Goal: Information Seeking & Learning: Learn about a topic

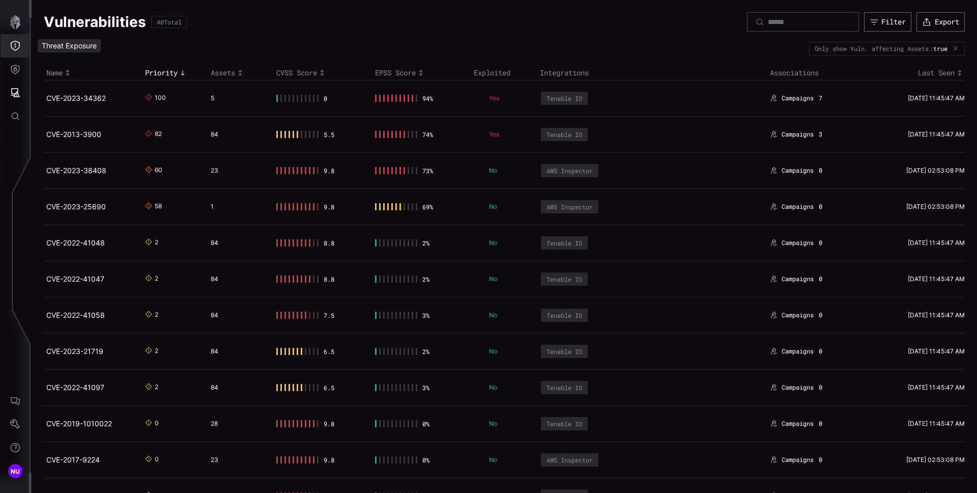
click at [17, 48] on icon "Threat Exposure" at bounding box center [15, 46] width 10 height 10
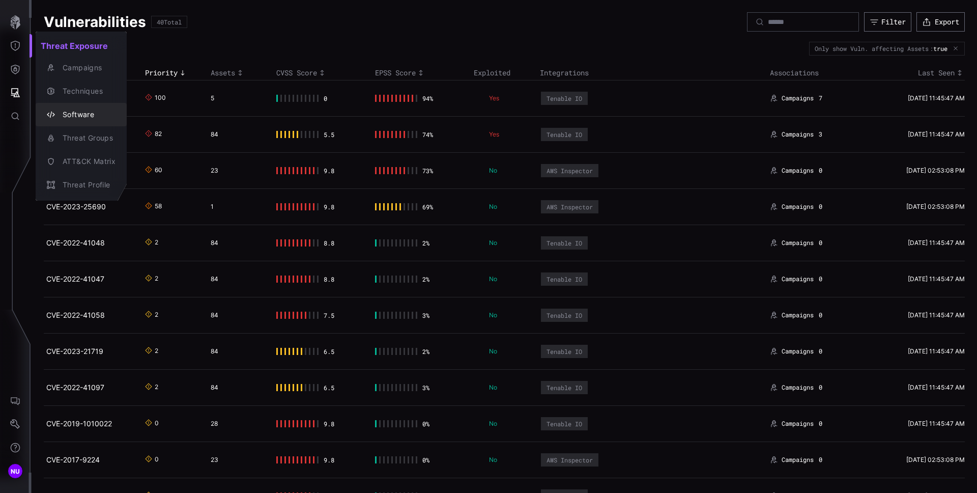
click at [57, 108] on div "Software" at bounding box center [81, 114] width 83 height 14
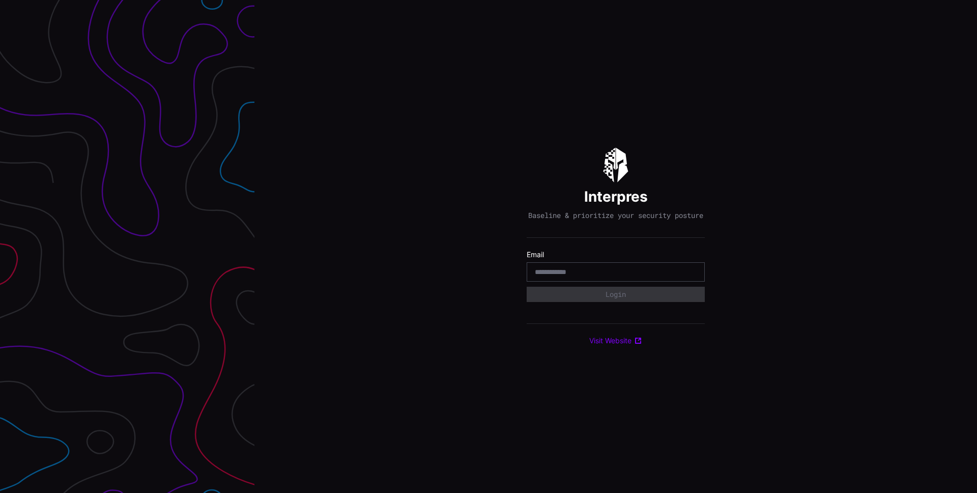
click at [581, 271] on input "email" at bounding box center [616, 271] width 162 height 9
type input "**********"
click at [598, 296] on button "Login" at bounding box center [616, 294] width 178 height 15
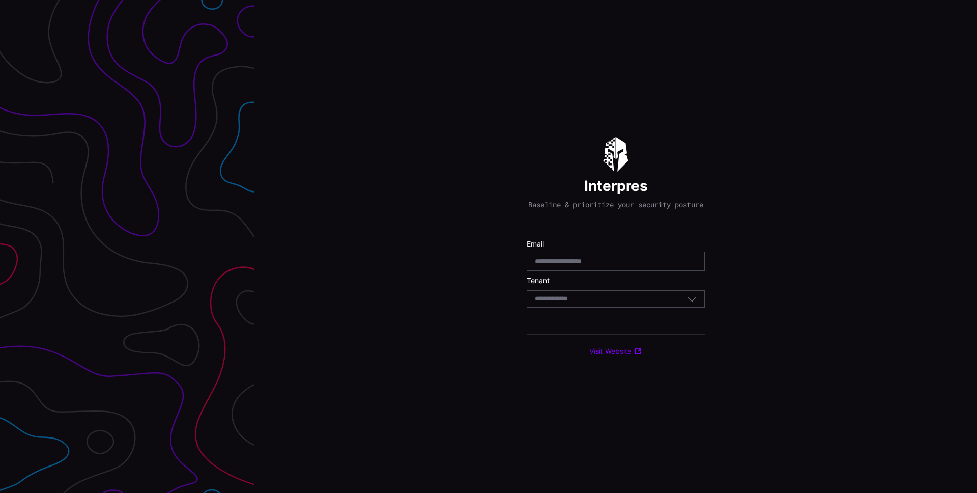
click at [591, 302] on div "Select Tenant" at bounding box center [611, 298] width 153 height 9
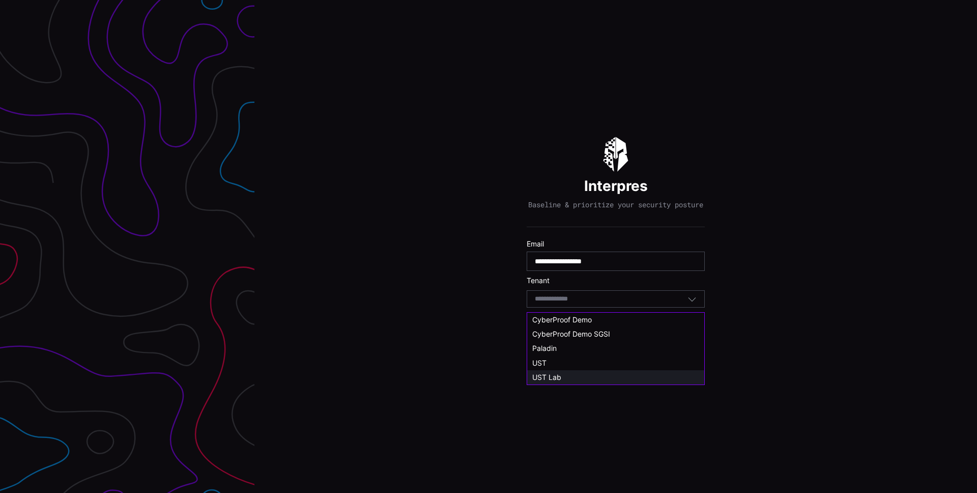
click at [576, 375] on div "UST Lab" at bounding box center [616, 377] width 167 height 9
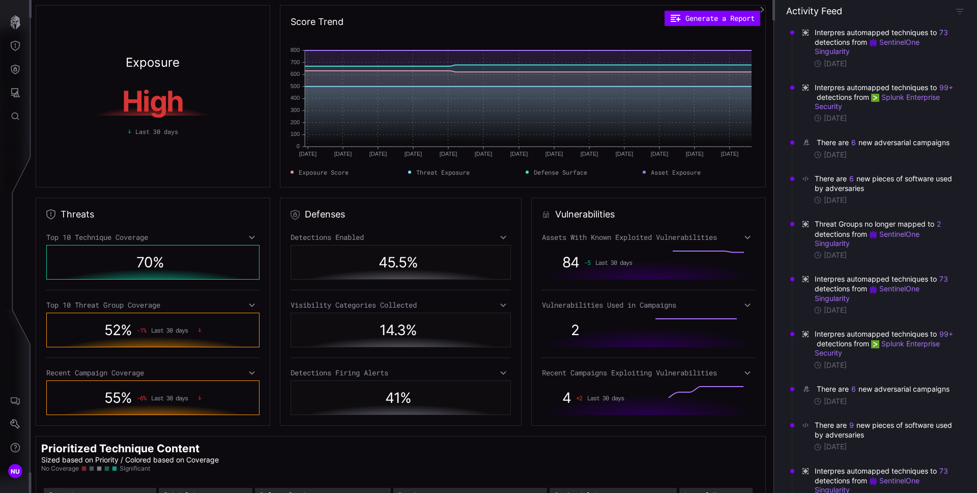
click at [961, 16] on div "Activity Feed" at bounding box center [876, 11] width 179 height 12
click at [961, 14] on icon "button" at bounding box center [960, 11] width 9 height 9
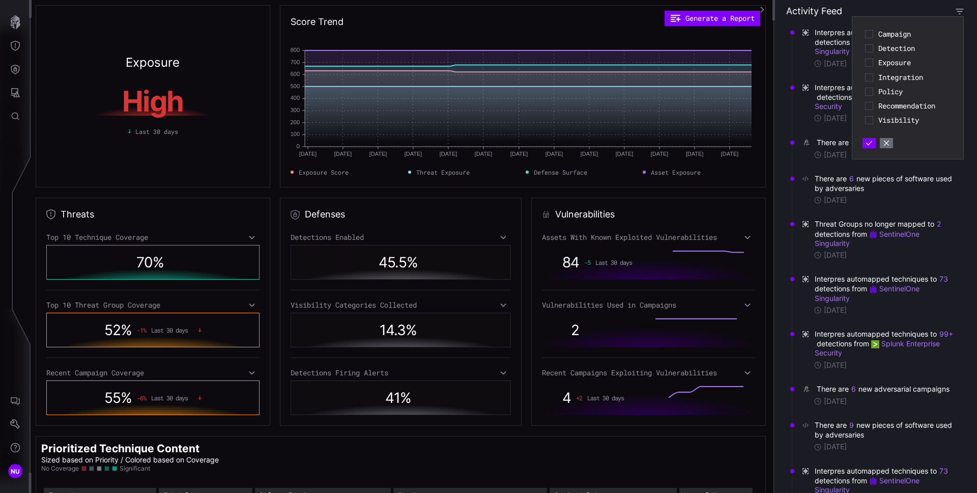
click at [961, 14] on icon "button" at bounding box center [960, 11] width 9 height 9
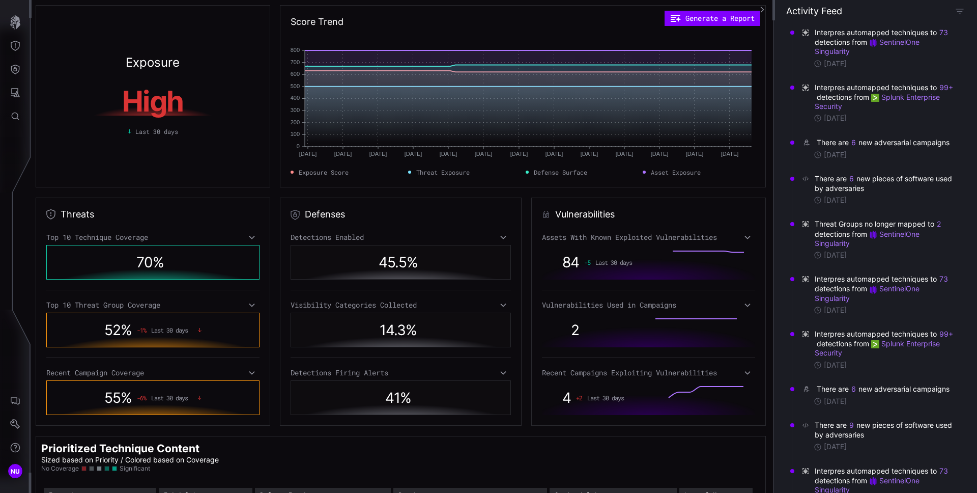
click at [93, 143] on div "Exposure High Last 30 days" at bounding box center [153, 96] width 235 height 182
click at [253, 235] on div "Top 10 Technique Coverage" at bounding box center [152, 237] width 213 height 9
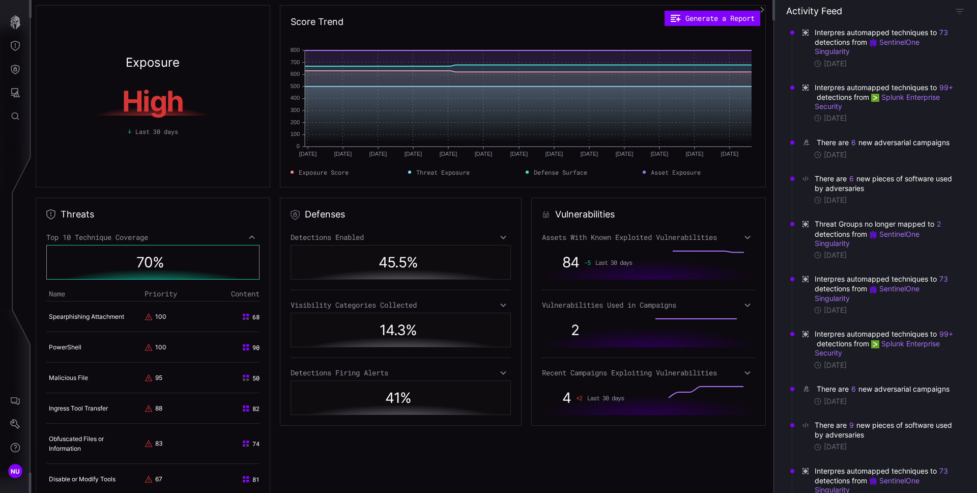
click at [250, 239] on icon at bounding box center [251, 237] width 7 height 8
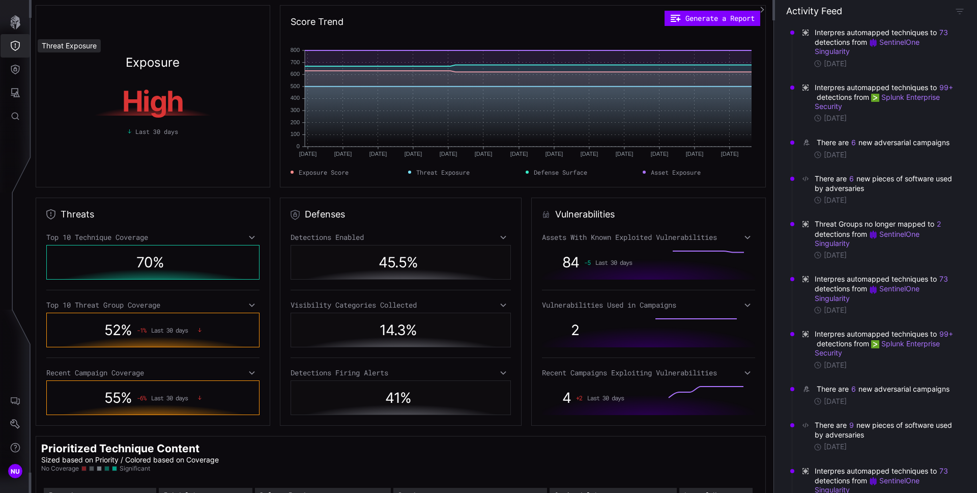
click at [13, 50] on icon "Threat Exposure" at bounding box center [15, 46] width 10 height 10
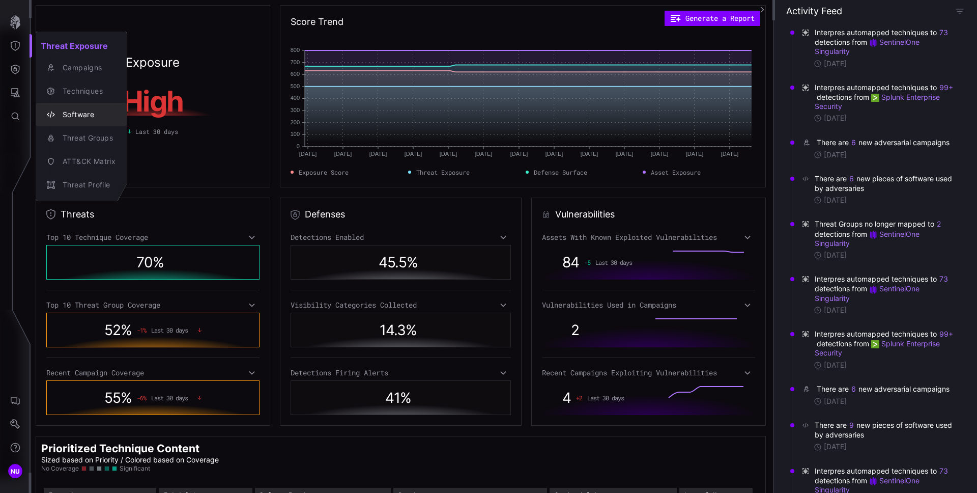
click at [92, 114] on div "Software" at bounding box center [87, 114] width 58 height 13
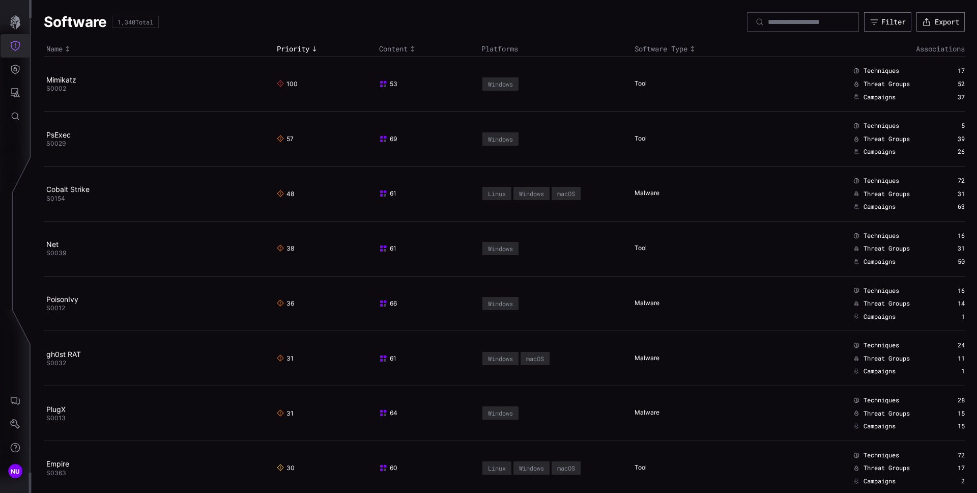
click at [15, 42] on icon "Threat Exposure" at bounding box center [15, 46] width 10 height 10
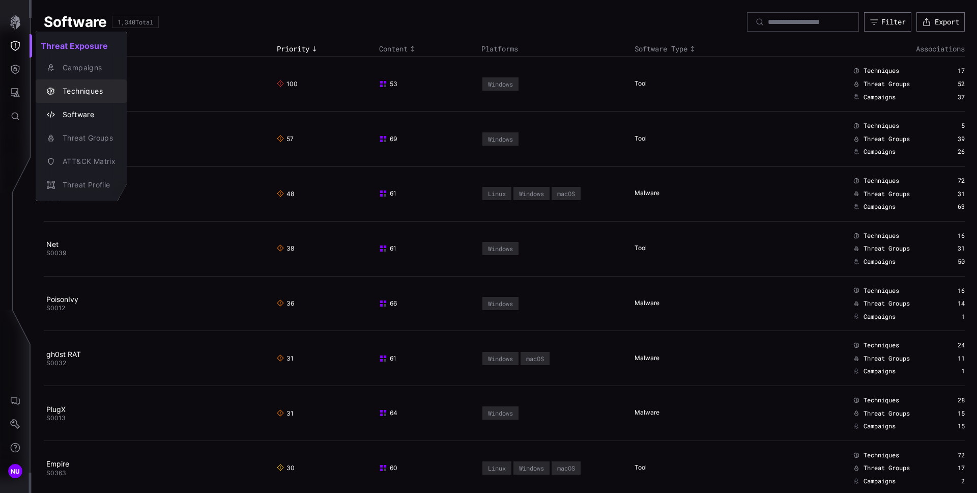
click at [78, 90] on div "Techniques" at bounding box center [87, 91] width 58 height 13
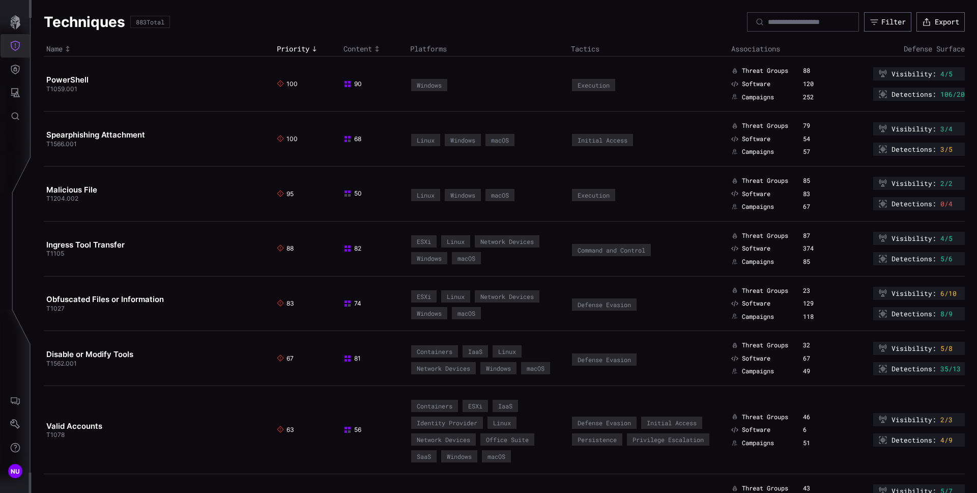
click at [10, 43] on icon "Threat Exposure" at bounding box center [15, 46] width 10 height 10
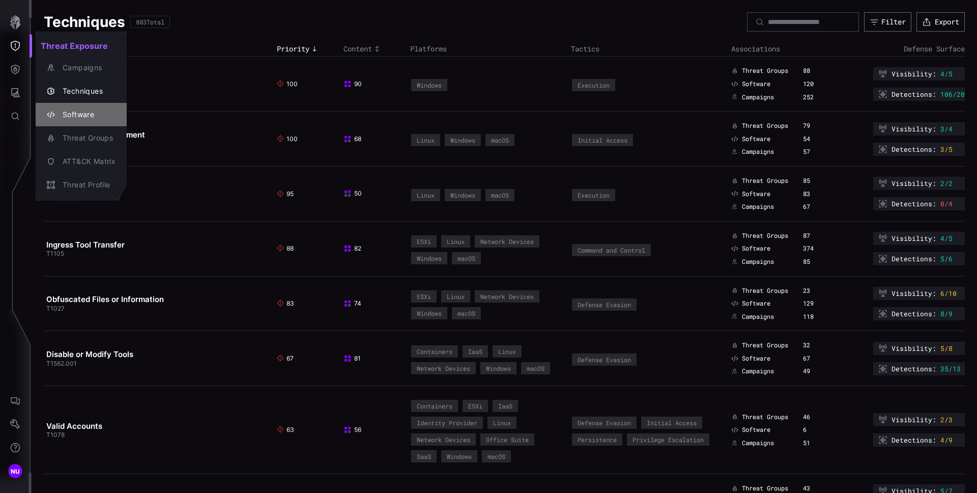
click at [76, 115] on div "Software" at bounding box center [87, 114] width 58 height 13
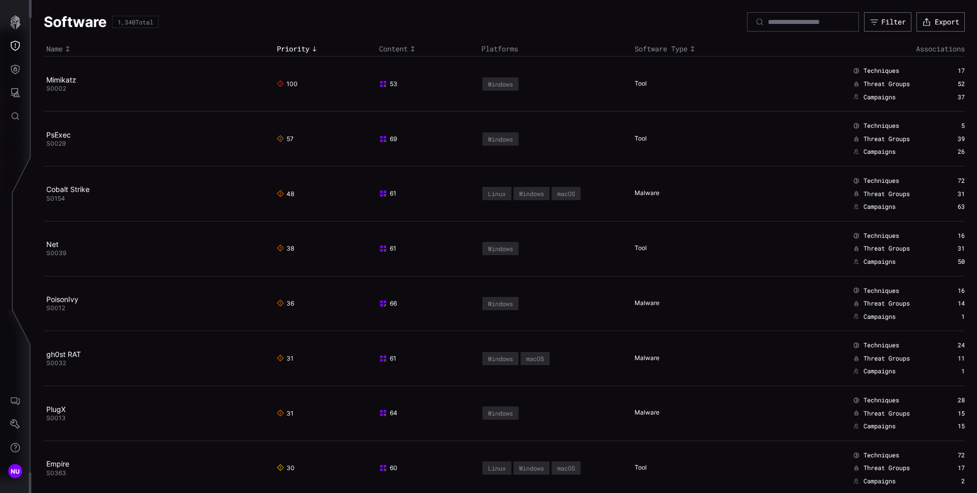
click at [874, 80] on span "Threat Groups" at bounding box center [887, 84] width 46 height 8
copy link "Mimikatz"
drag, startPoint x: 94, startPoint y: 81, endPoint x: 46, endPoint y: 80, distance: 47.9
click at [46, 80] on h2 "Mimikatz" at bounding box center [155, 79] width 218 height 9
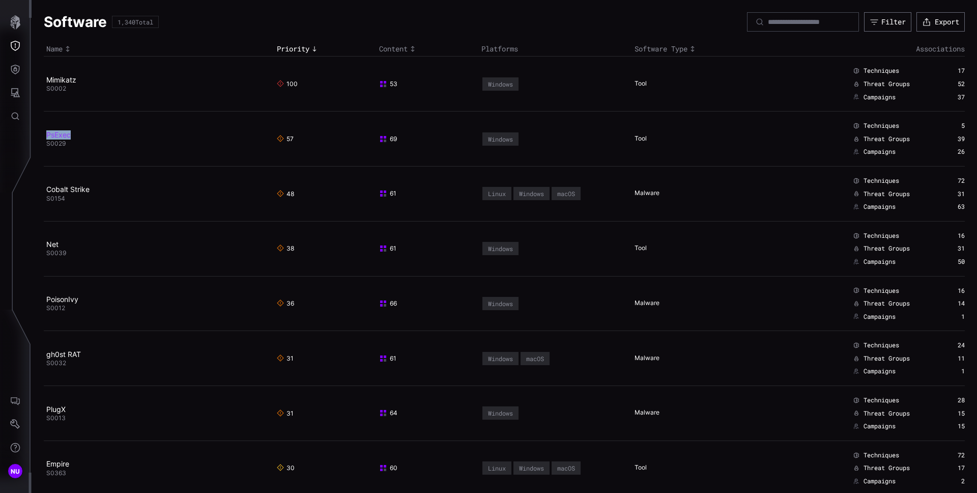
copy link "PsExec"
drag, startPoint x: 81, startPoint y: 137, endPoint x: 46, endPoint y: 136, distance: 34.6
click at [46, 136] on h2 "PsExec" at bounding box center [155, 134] width 218 height 9
